Goal: Task Accomplishment & Management: Use online tool/utility

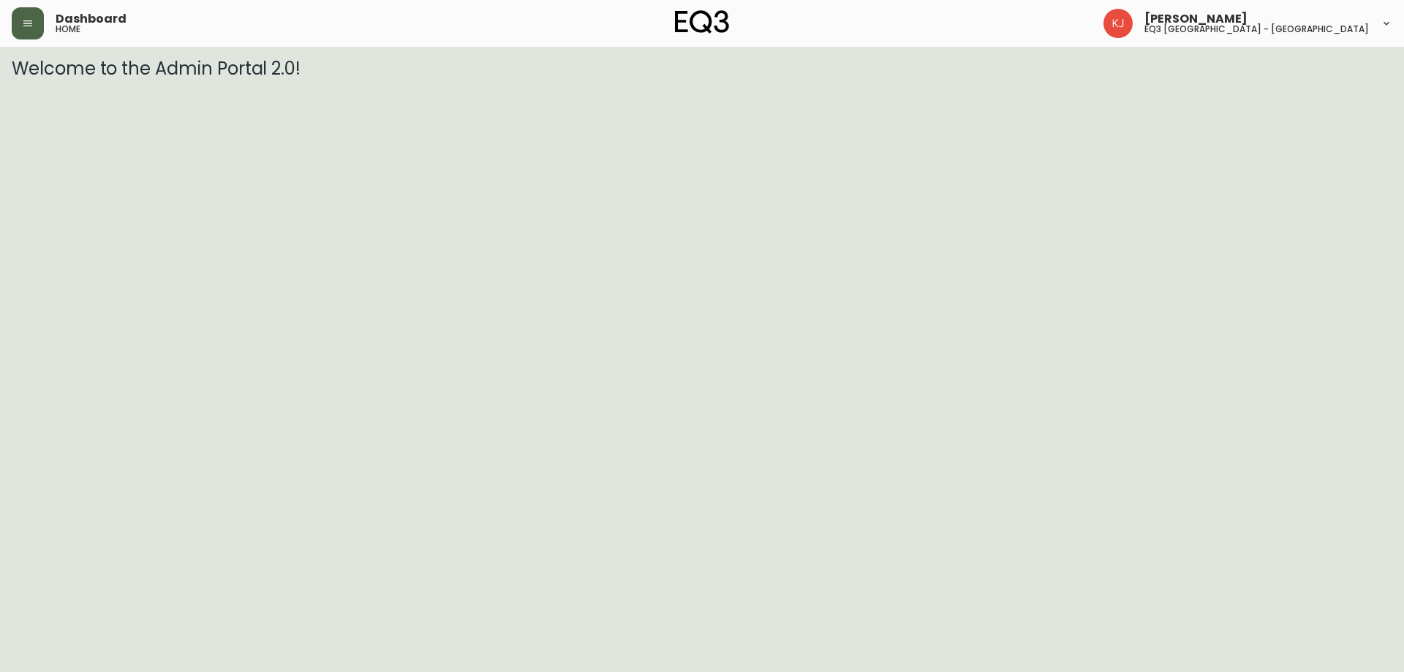
click at [22, 26] on icon "button" at bounding box center [28, 24] width 12 height 12
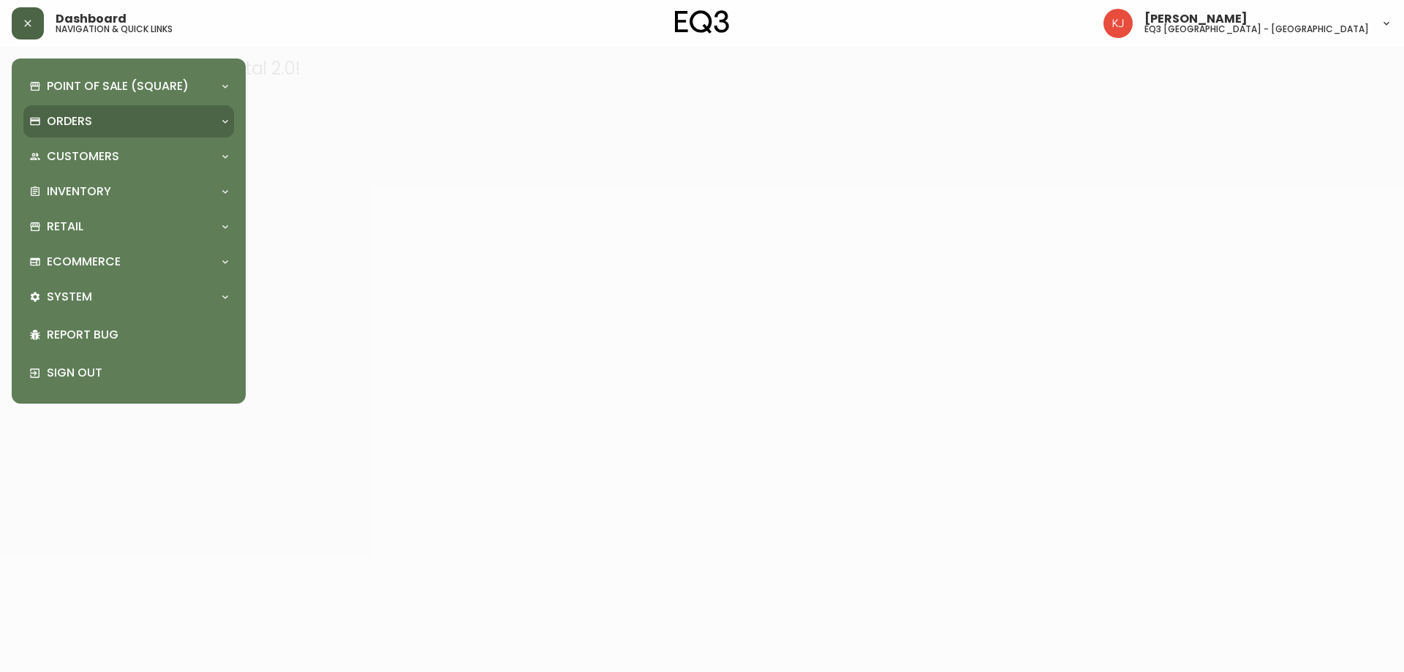
click at [159, 126] on div "Orders" at bounding box center [121, 121] width 184 height 16
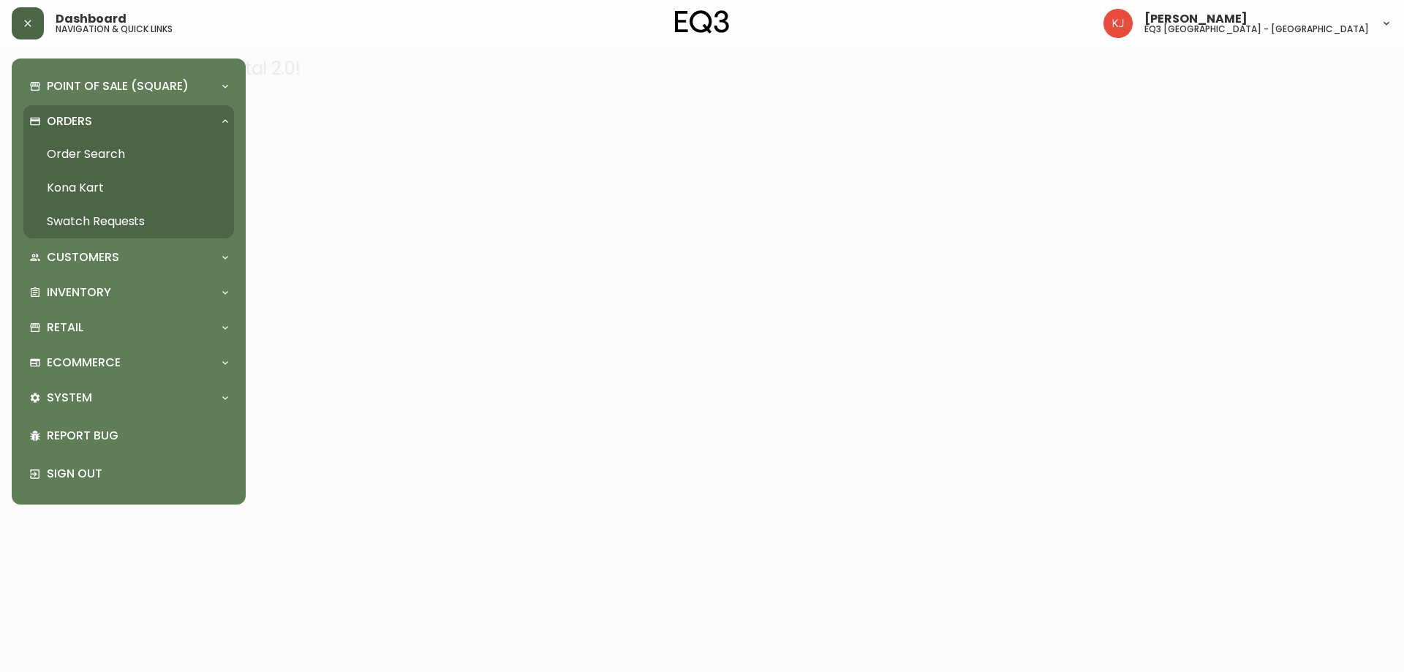
click at [157, 126] on div "Orders" at bounding box center [121, 121] width 184 height 16
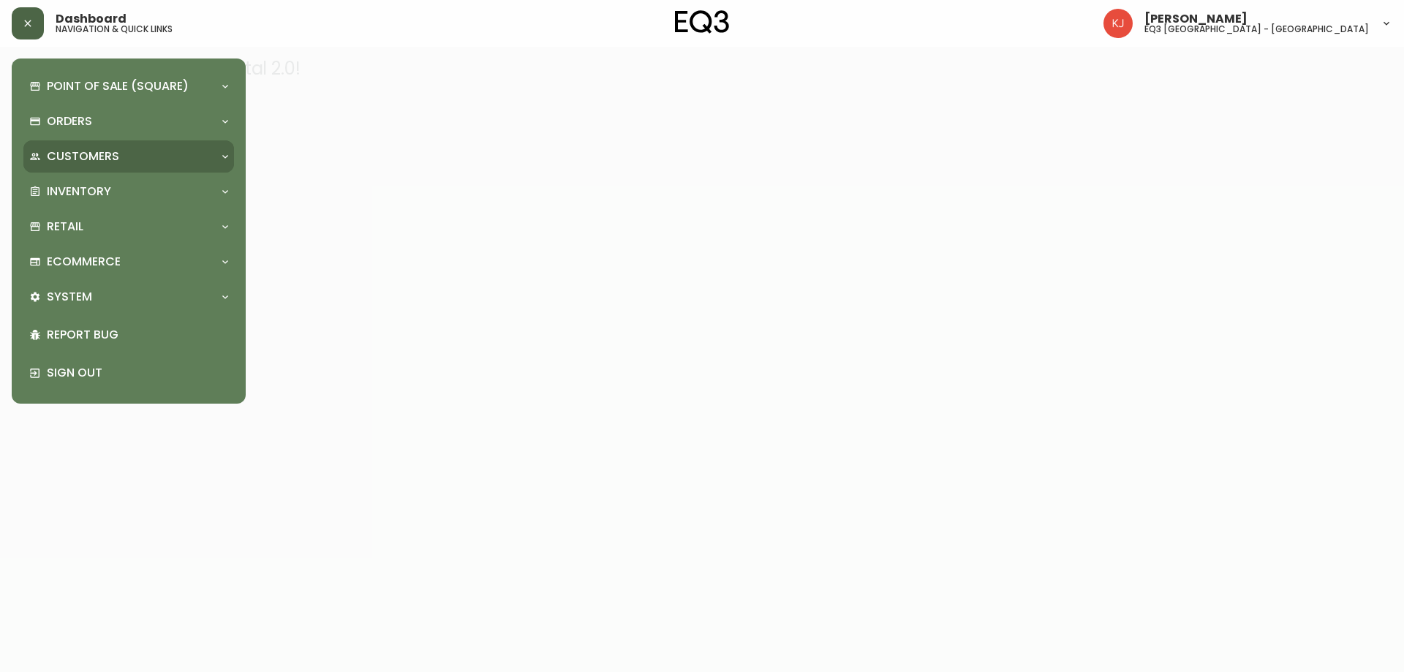
click at [150, 159] on div "Customers" at bounding box center [121, 156] width 184 height 16
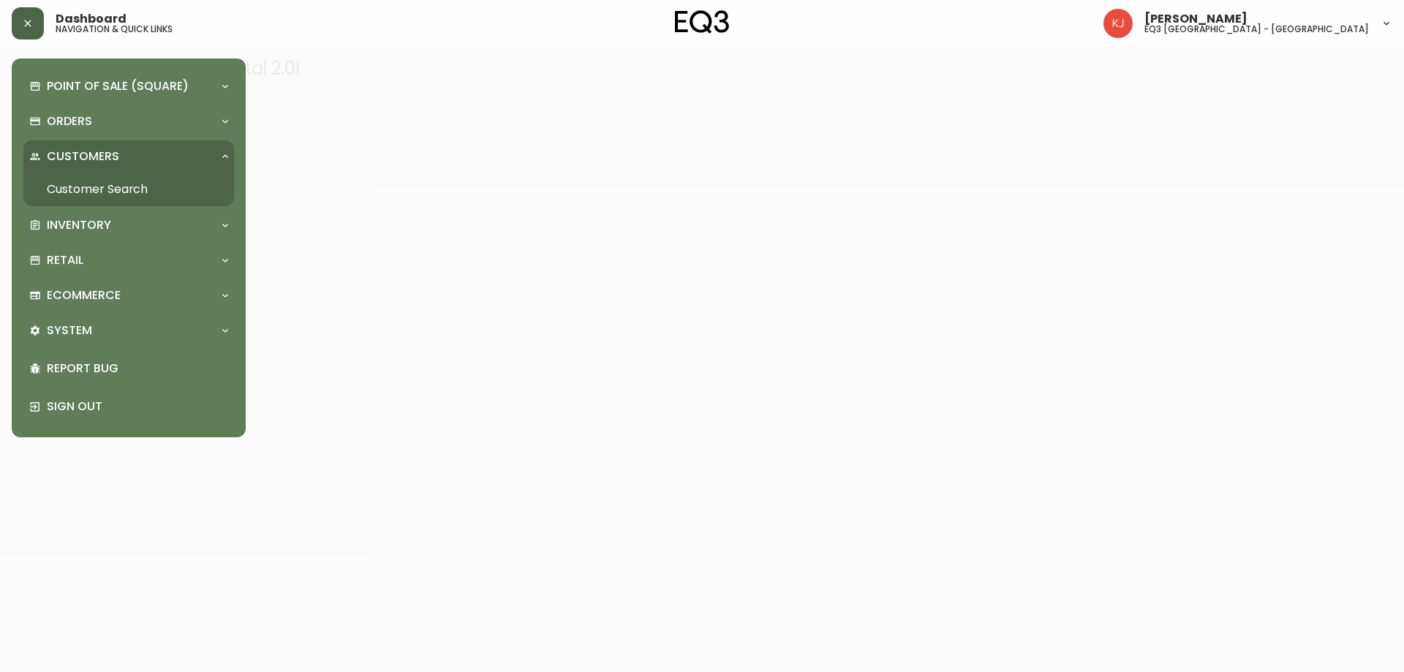
click at [150, 159] on div "Customers" at bounding box center [121, 156] width 184 height 16
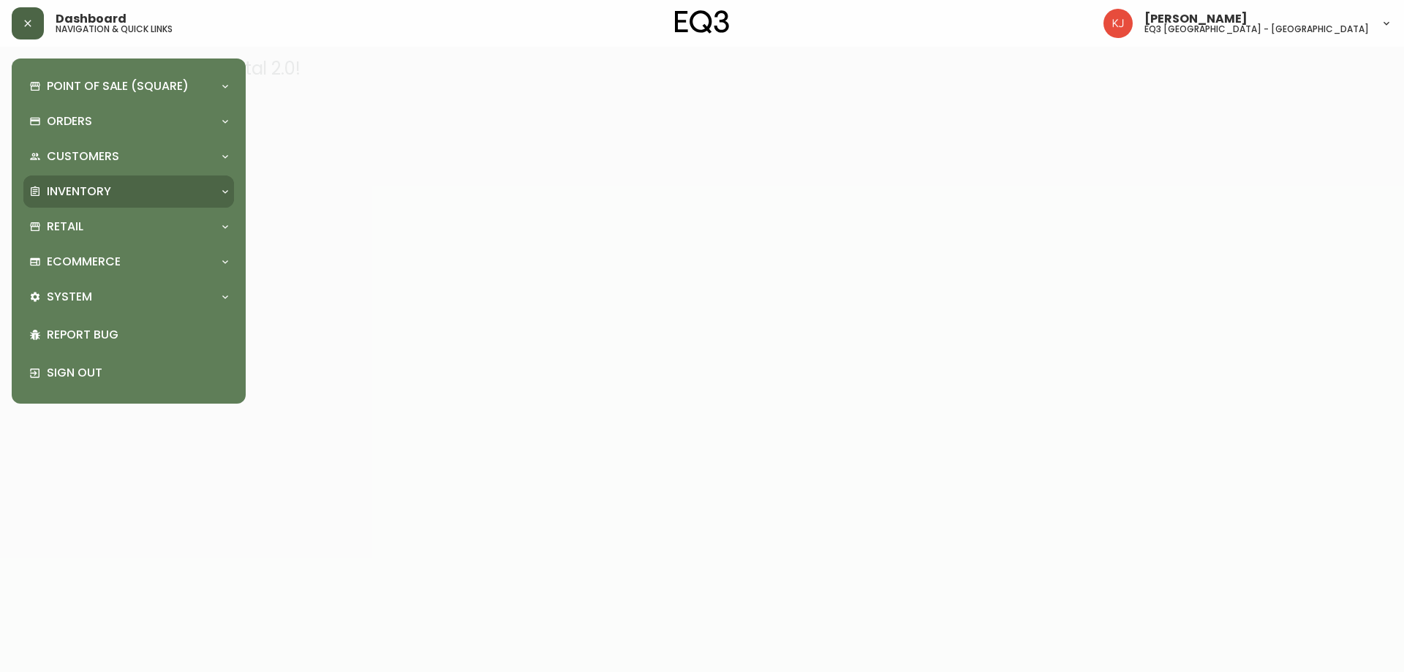
click at [150, 193] on div "Inventory" at bounding box center [121, 192] width 184 height 16
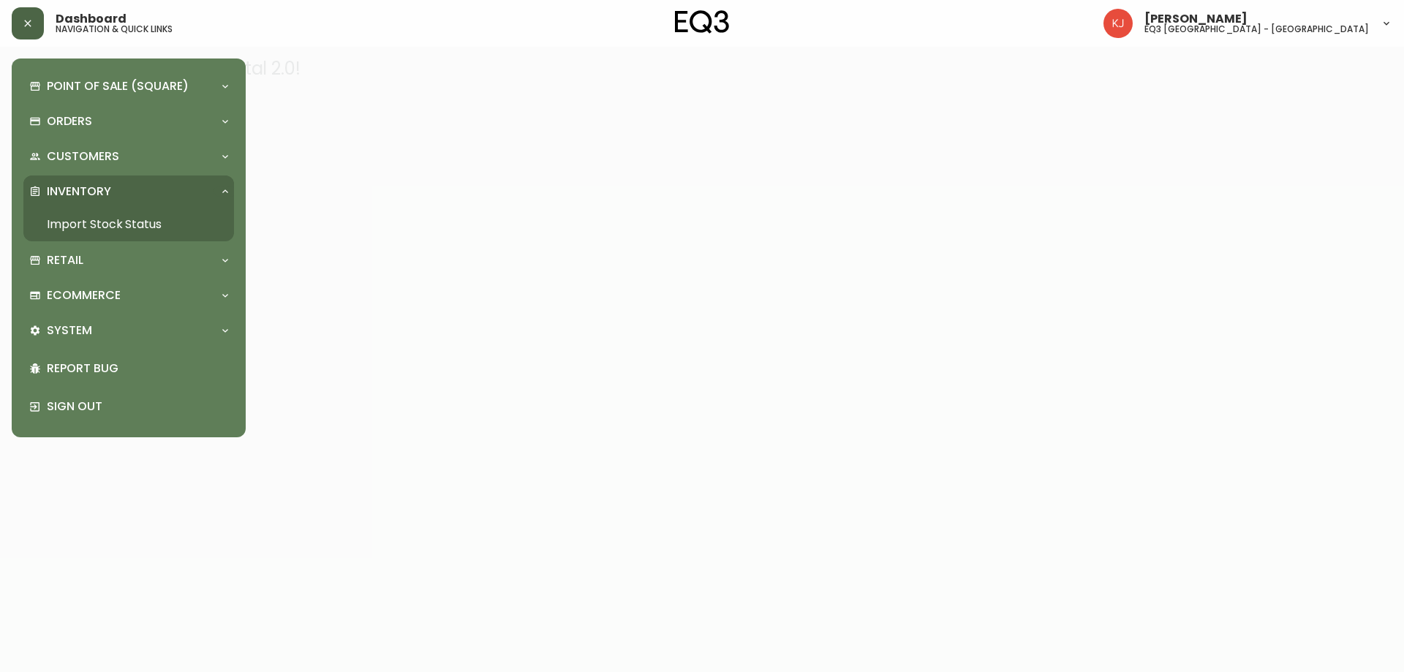
click at [150, 193] on div "Inventory" at bounding box center [121, 192] width 184 height 16
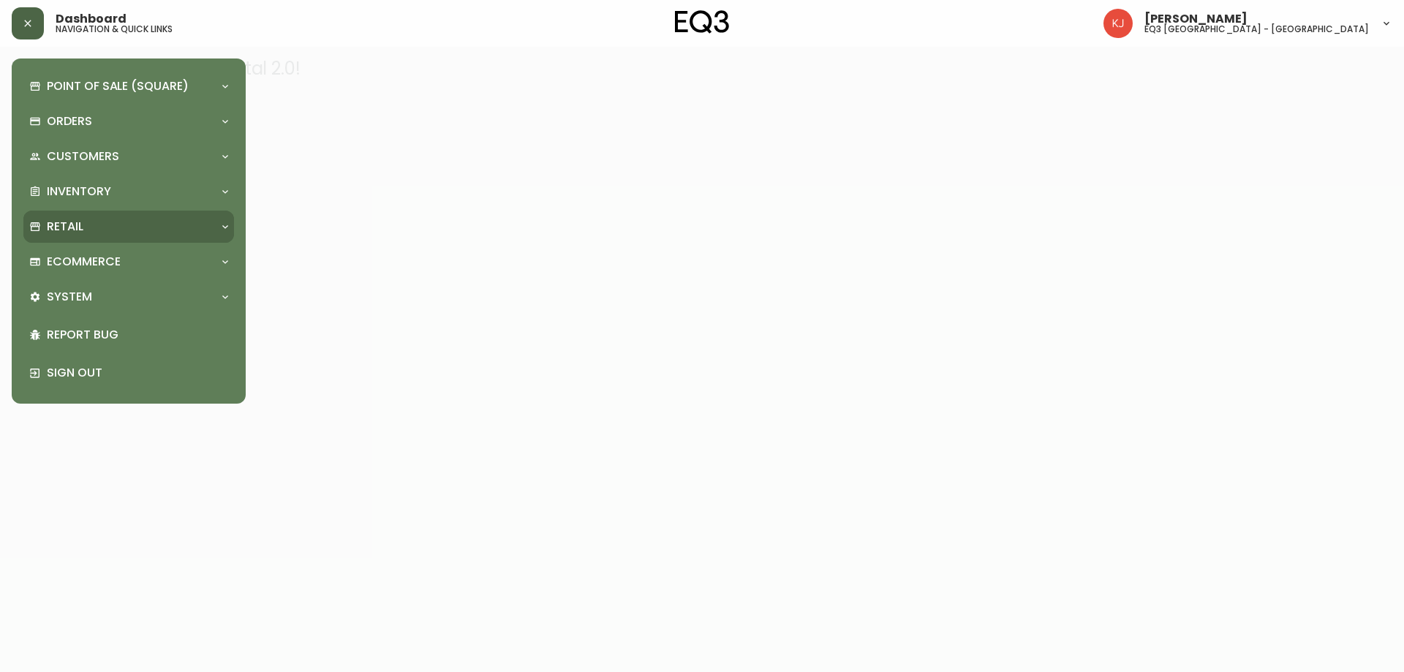
click at [134, 219] on div "Retail" at bounding box center [121, 227] width 184 height 16
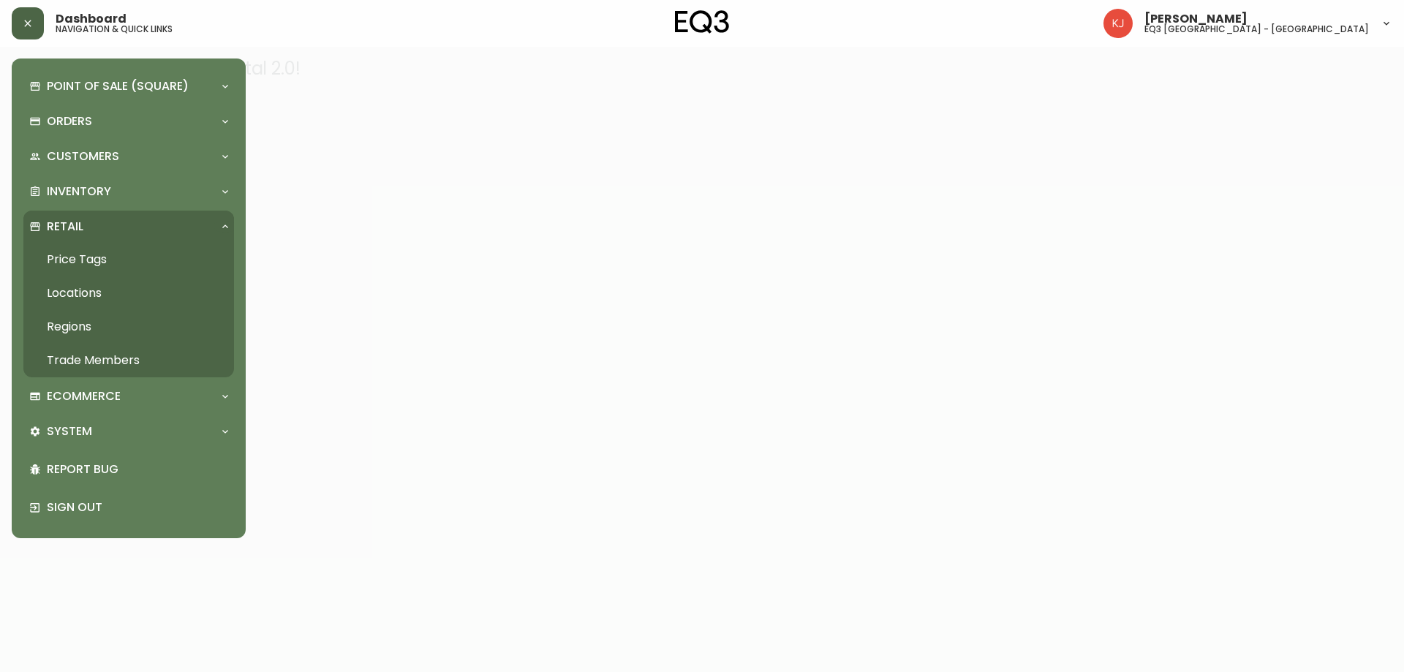
click at [137, 219] on div "Retail" at bounding box center [121, 227] width 184 height 16
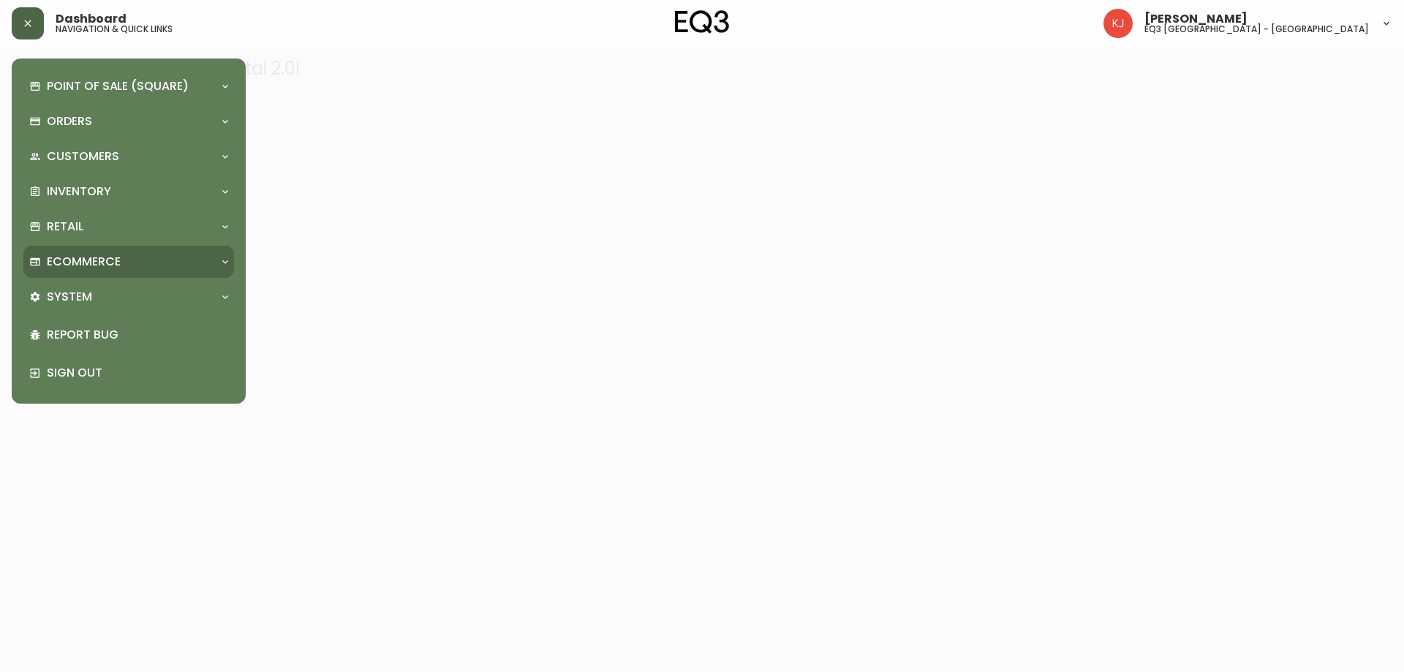
click at [135, 271] on div "Ecommerce" at bounding box center [128, 262] width 211 height 32
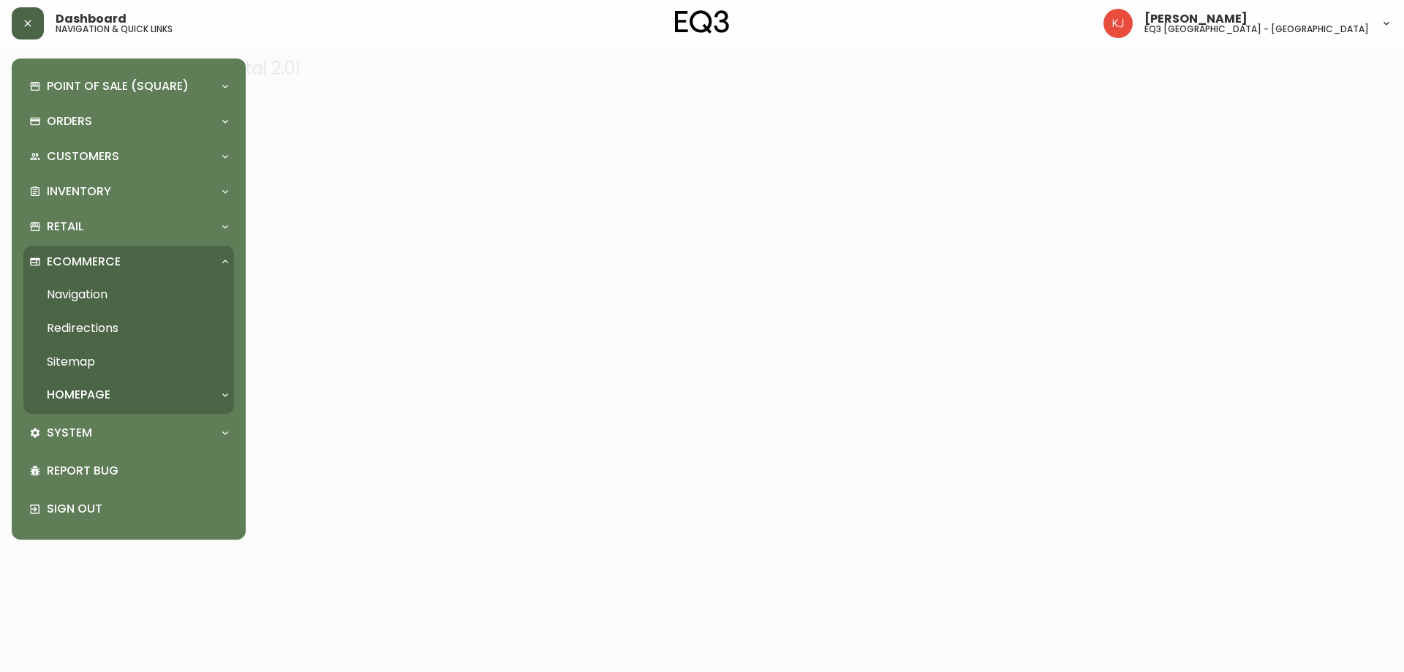
click at [136, 269] on div "Ecommerce" at bounding box center [121, 262] width 184 height 16
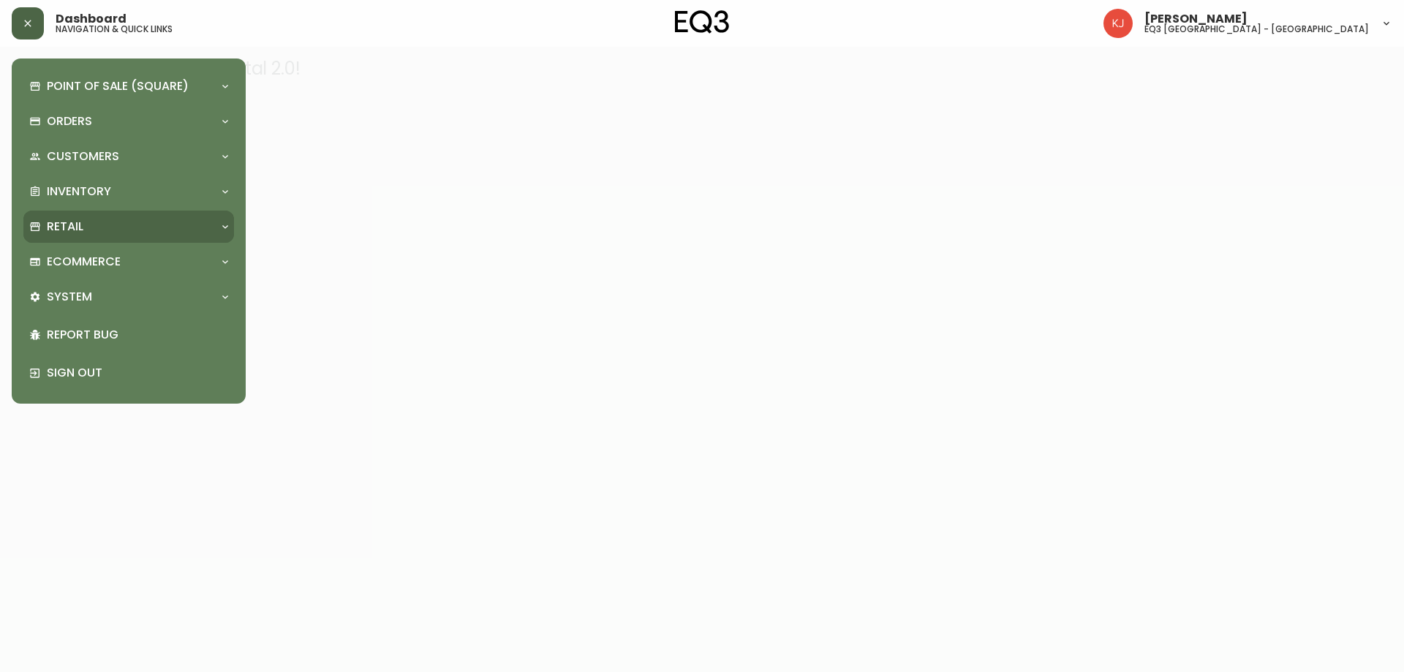
click at [126, 230] on div "Retail" at bounding box center [121, 227] width 184 height 16
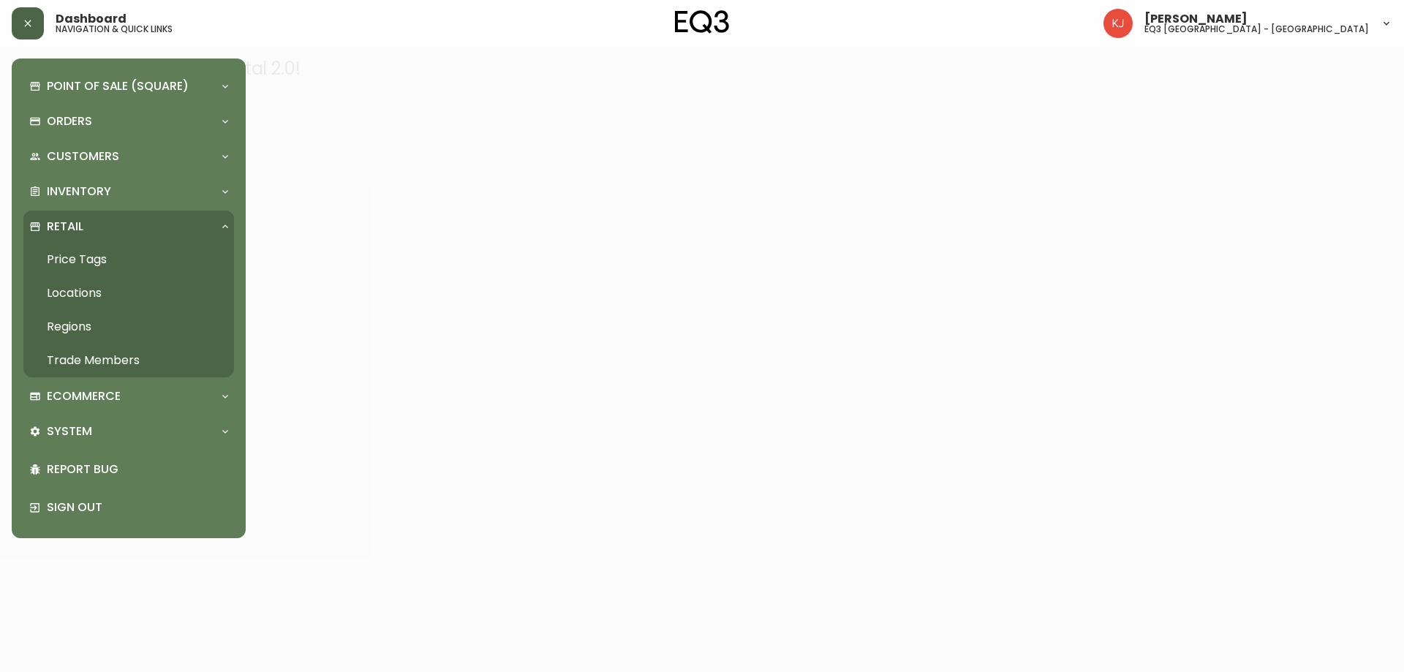
click at [97, 252] on link "Price Tags" at bounding box center [128, 260] width 211 height 34
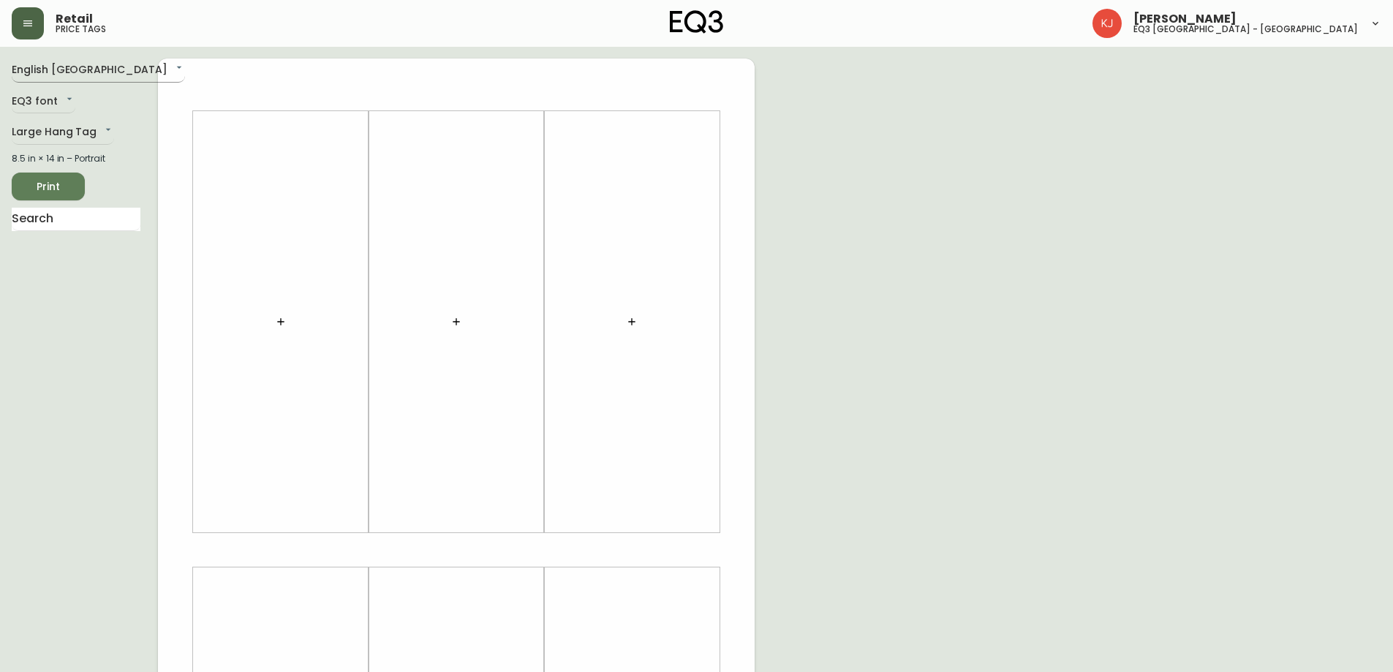
click at [97, 73] on body "Retail price tags [PERSON_NAME] eq3 [GEOGRAPHIC_DATA] - [GEOGRAPHIC_DATA] Engli…" at bounding box center [696, 520] width 1393 height 1041
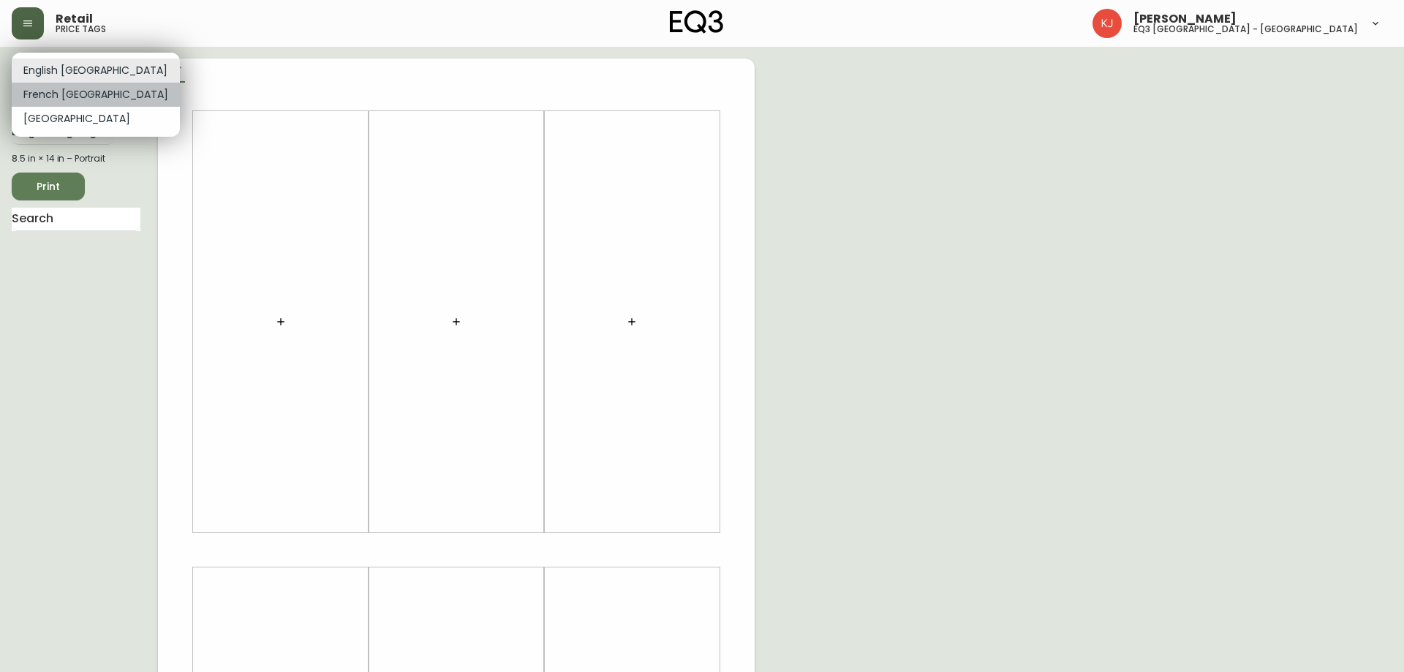
click at [96, 97] on li "French [GEOGRAPHIC_DATA]" at bounding box center [96, 95] width 168 height 24
type input "fr_CA"
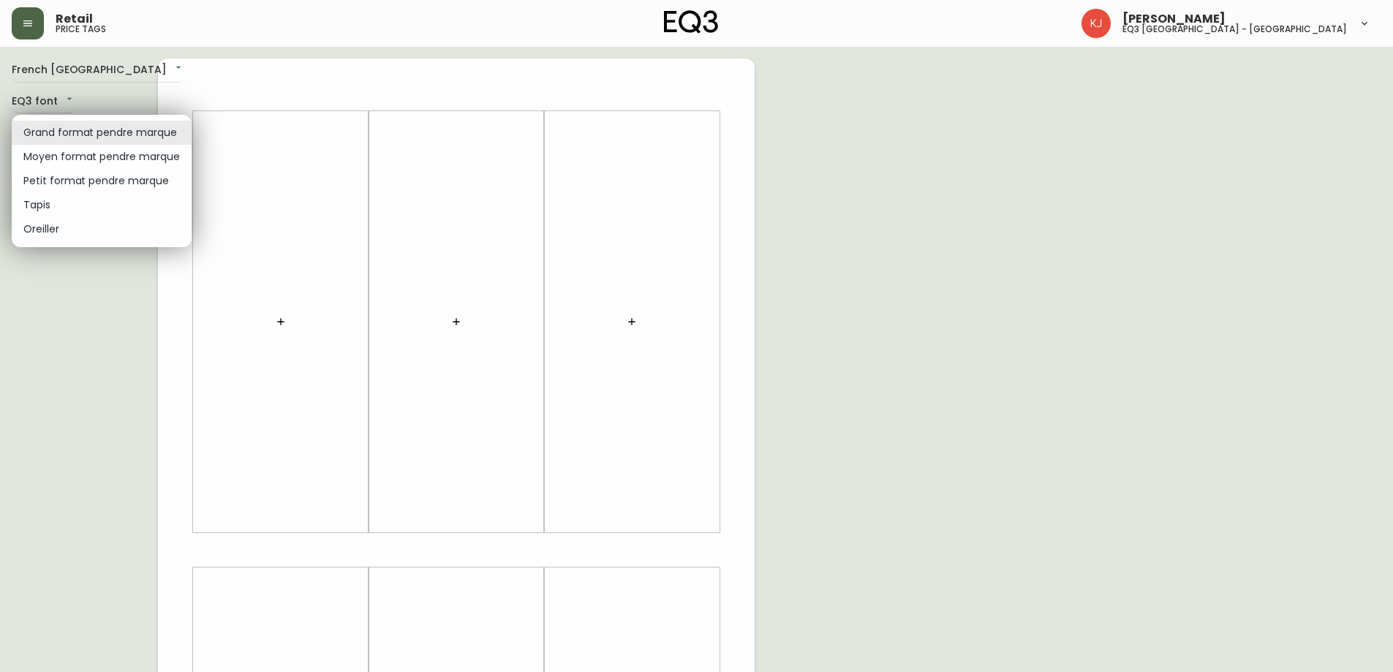
click at [113, 130] on body "Retail price tags [PERSON_NAME] eq3 [GEOGRAPHIC_DATA] - [GEOGRAPHIC_DATA] [GEOG…" at bounding box center [696, 520] width 1393 height 1041
click at [113, 187] on li "Petit format pendre marque" at bounding box center [102, 181] width 180 height 24
type input "small"
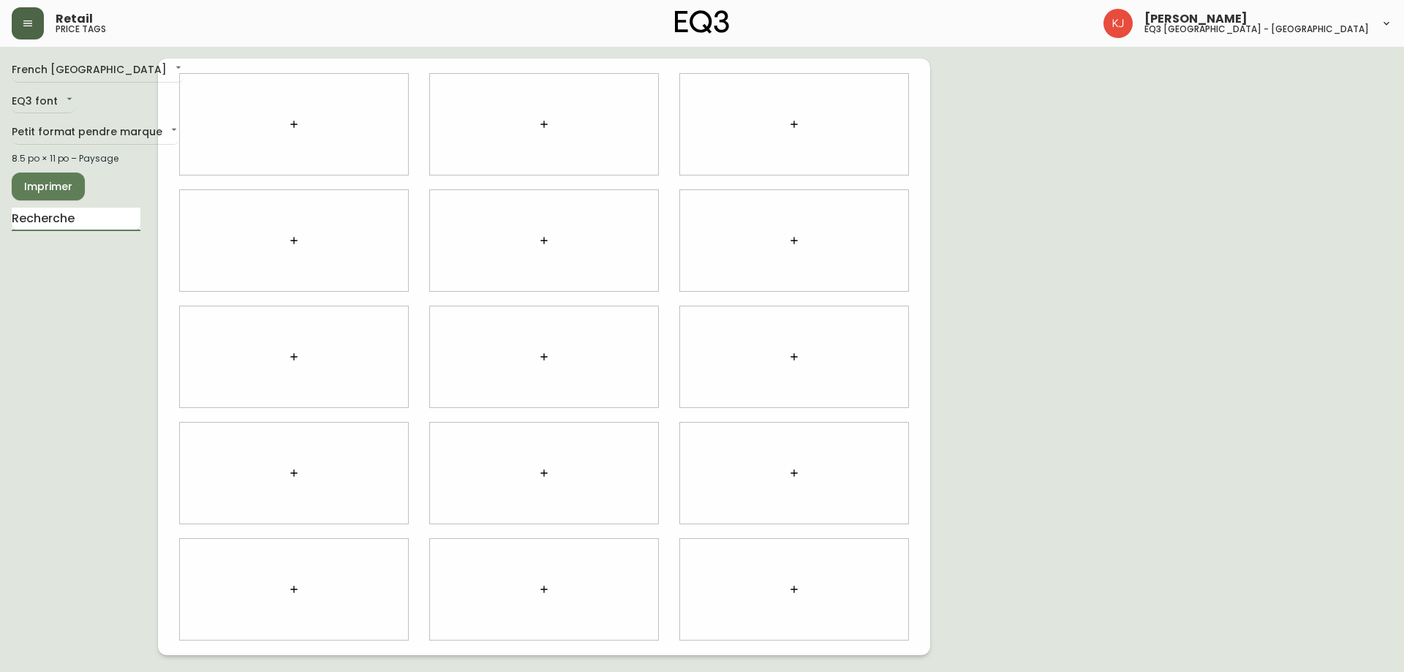
click at [93, 220] on input "text" at bounding box center [76, 219] width 129 height 23
type input "RIVER"
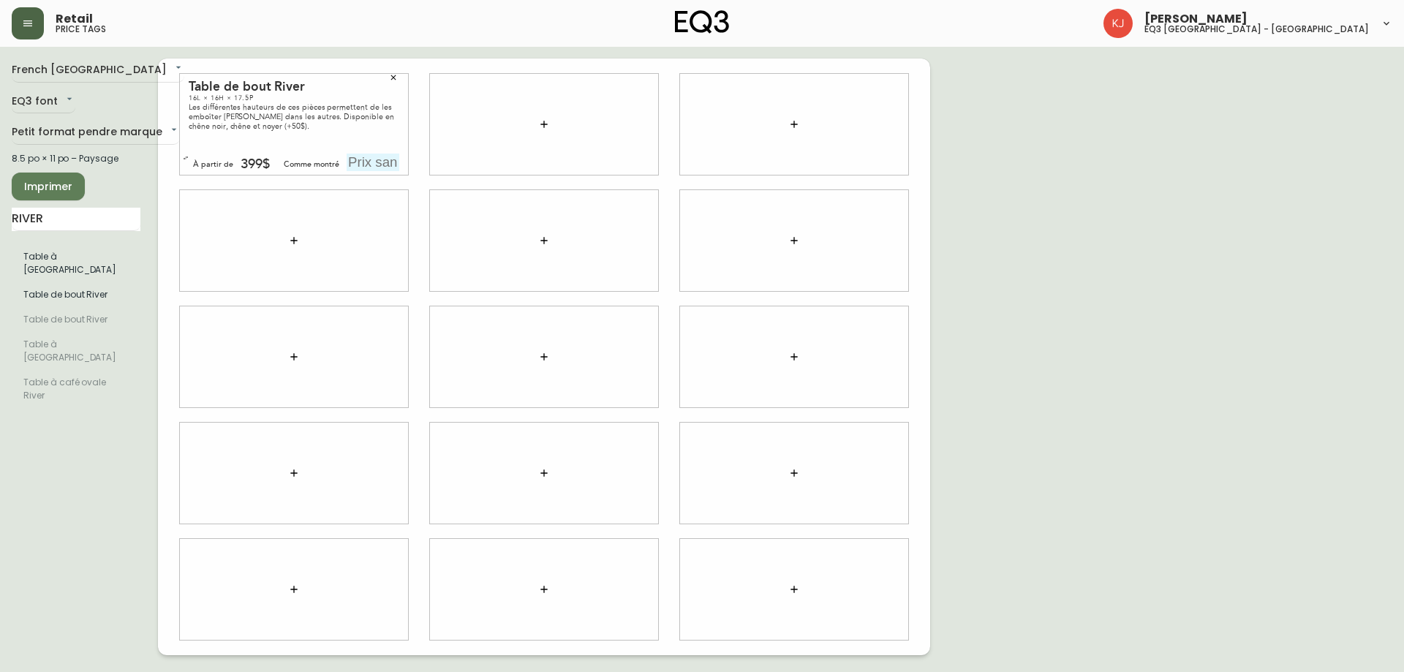
click at [374, 161] on input "text" at bounding box center [373, 163] width 53 height 18
type input "449$"
click at [49, 183] on span "Imprimer" at bounding box center [48, 187] width 50 height 18
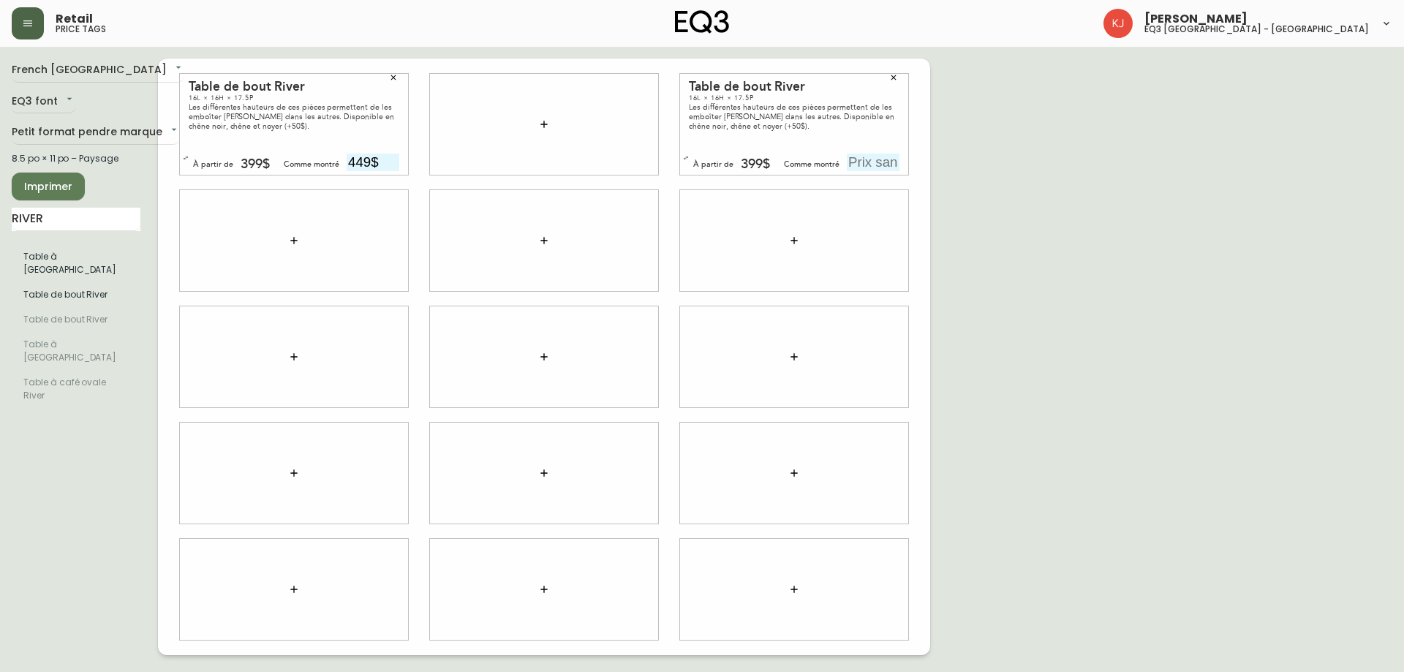
click at [885, 162] on input "text" at bounding box center [873, 163] width 53 height 18
type input "449$"
click at [393, 75] on icon "button" at bounding box center [393, 77] width 9 height 9
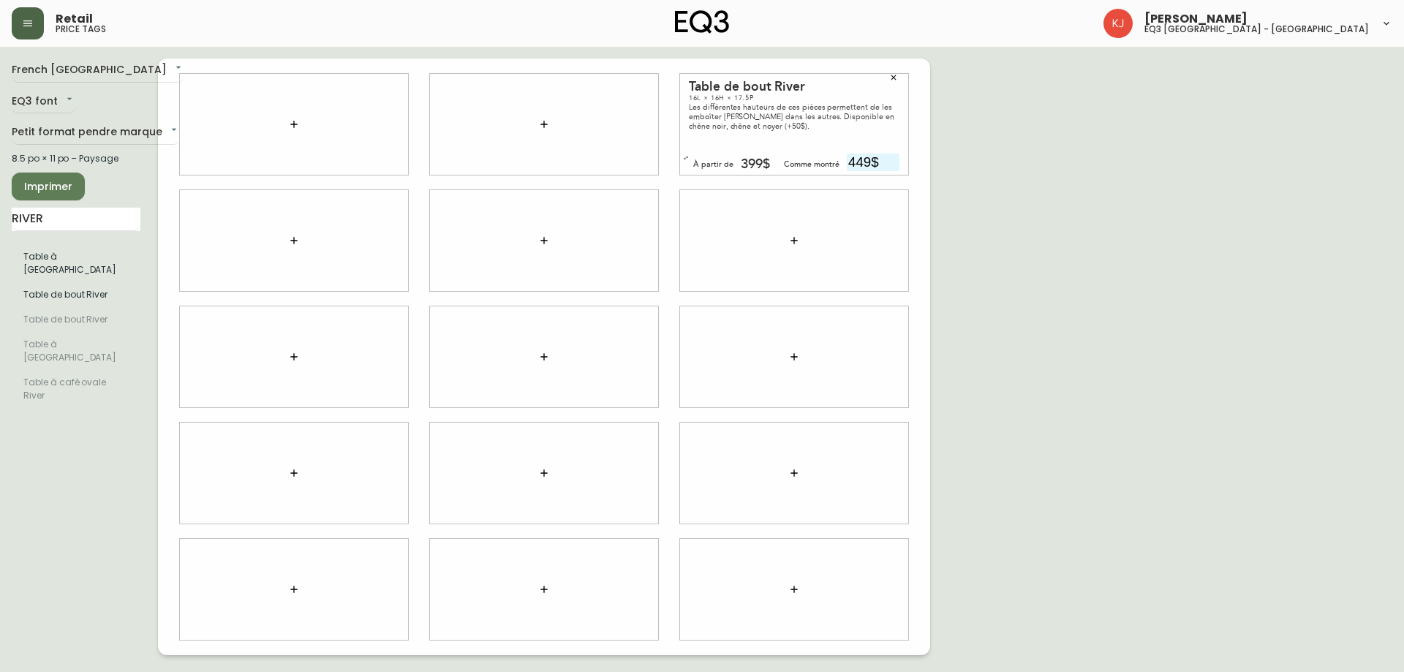
click at [34, 181] on span "Imprimer" at bounding box center [48, 187] width 50 height 18
